Goal: Use online tool/utility: Utilize a website feature to perform a specific function

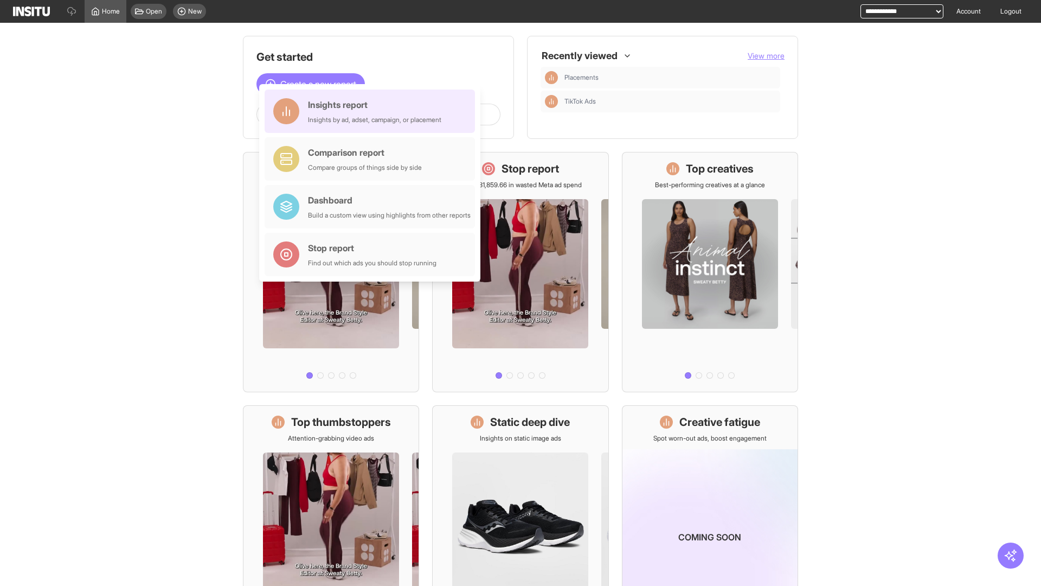
click at [373, 111] on div "Insights report Insights by ad, adset, campaign, or placement" at bounding box center [374, 111] width 133 height 26
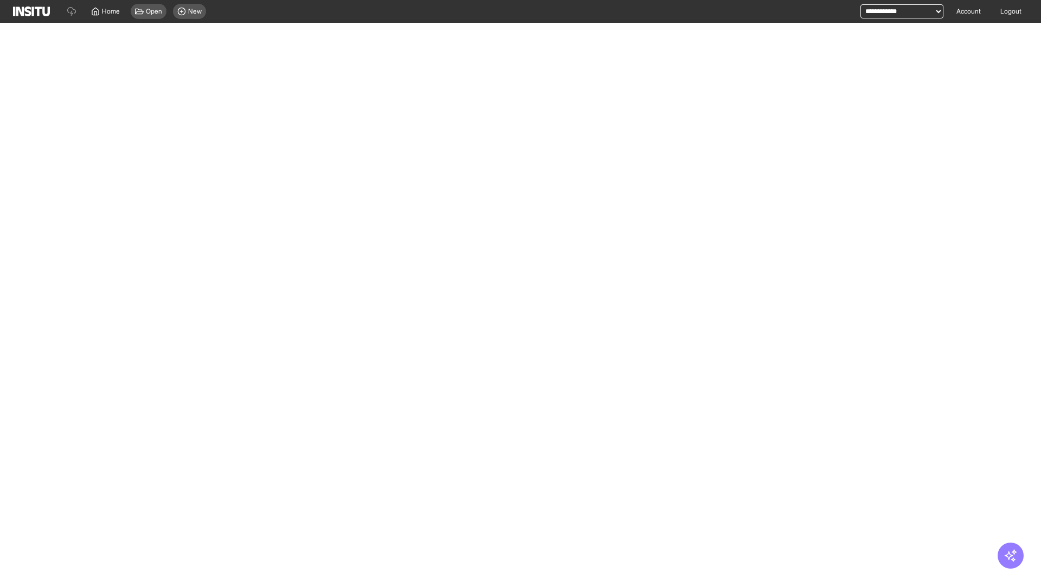
select select "**"
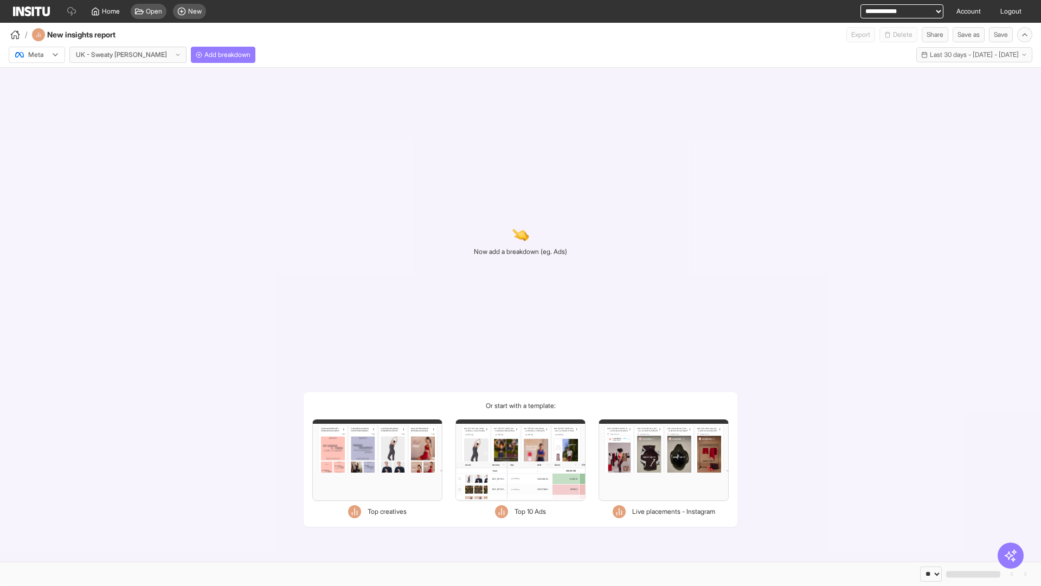
click at [37, 55] on div at bounding box center [29, 54] width 30 height 11
click at [36, 78] on span "Meta" at bounding box center [36, 78] width 15 height 10
click at [204, 55] on span "Add breakdown" at bounding box center [227, 54] width 46 height 9
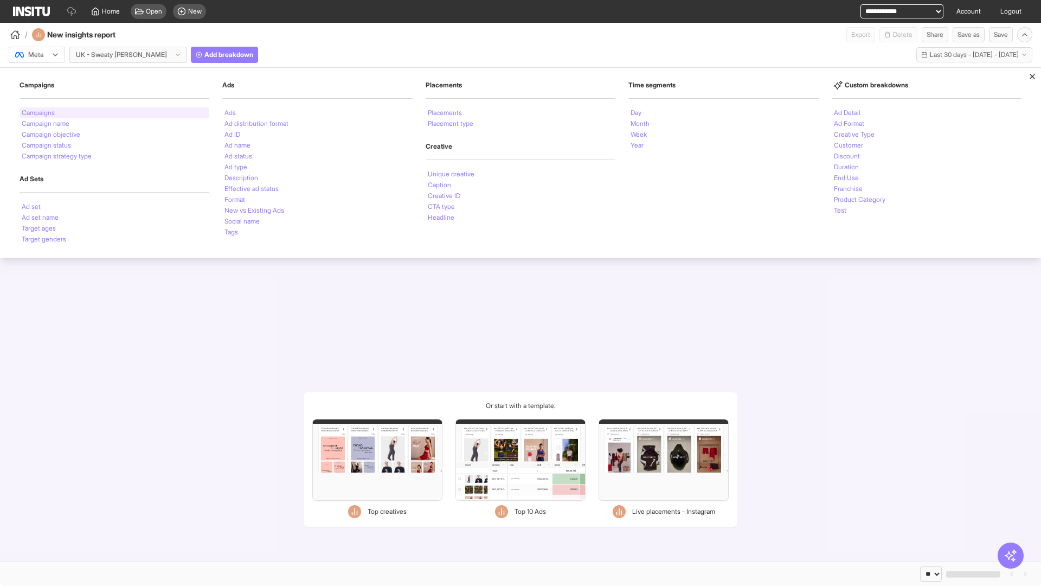
click at [39, 113] on li "Campaigns" at bounding box center [38, 113] width 33 height 7
